Goal: Task Accomplishment & Management: Manage account settings

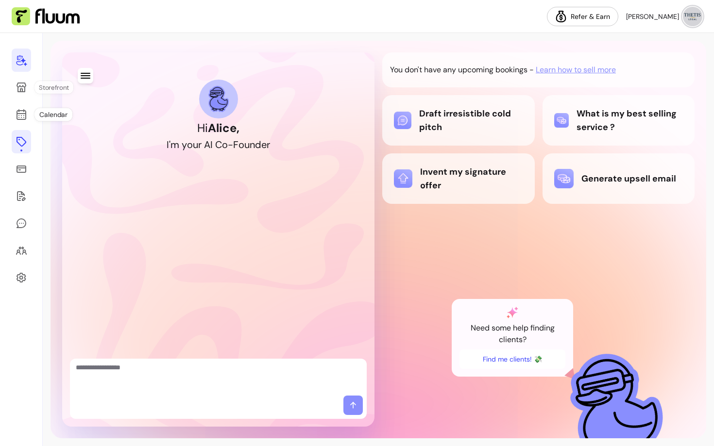
click at [27, 137] on icon at bounding box center [22, 142] width 12 height 12
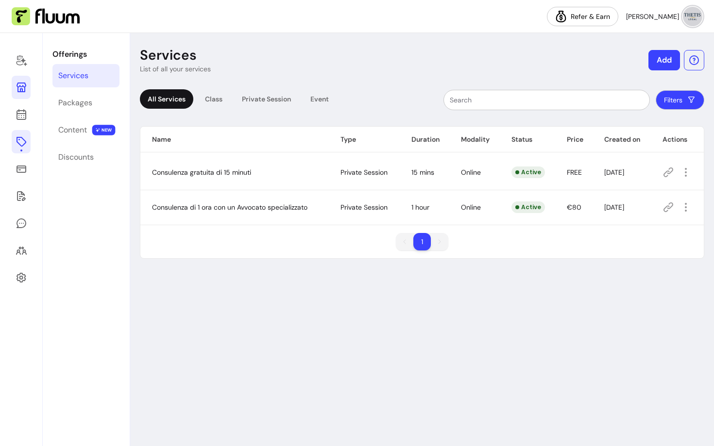
click at [26, 97] on link at bounding box center [21, 87] width 19 height 23
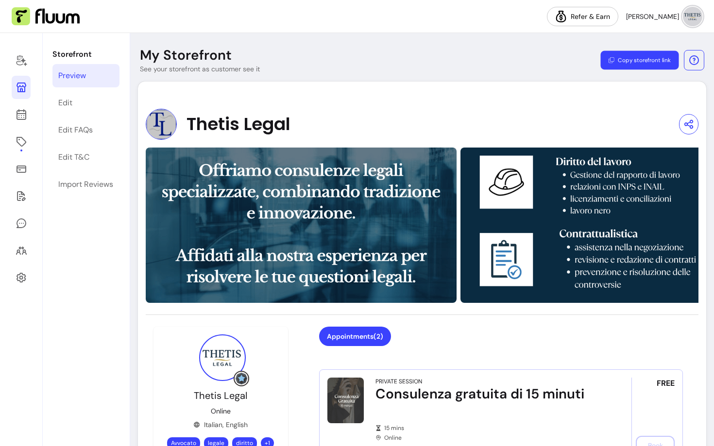
click at [648, 61] on button "Copy storefront link" at bounding box center [639, 60] width 78 height 19
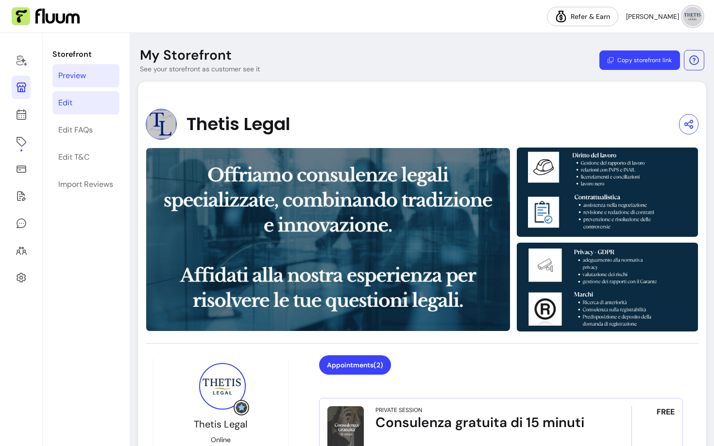
click at [86, 104] on link "Edit" at bounding box center [85, 102] width 67 height 23
